Goal: Task Accomplishment & Management: Use online tool/utility

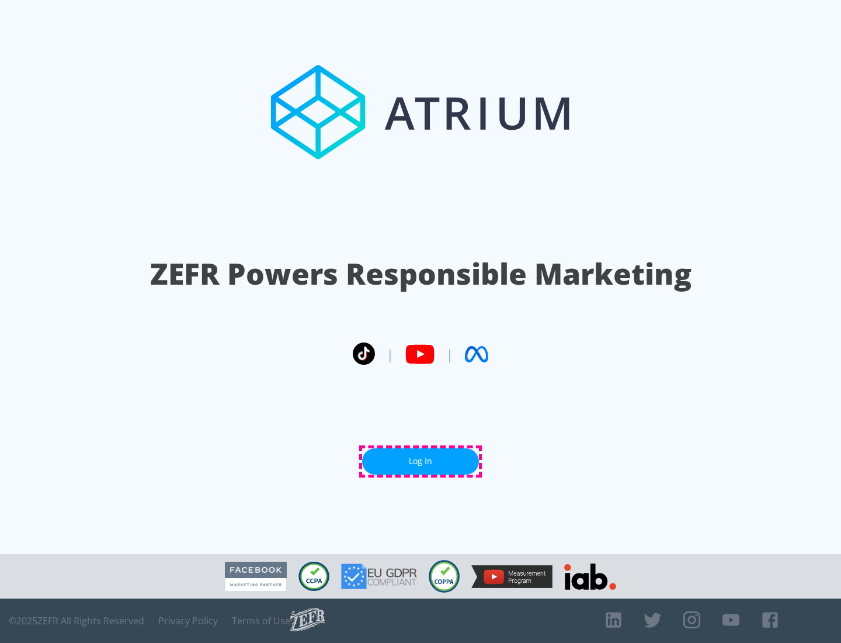
click at [421, 461] on link "Log In" at bounding box center [420, 461] width 117 height 26
